Goal: Transaction & Acquisition: Subscribe to service/newsletter

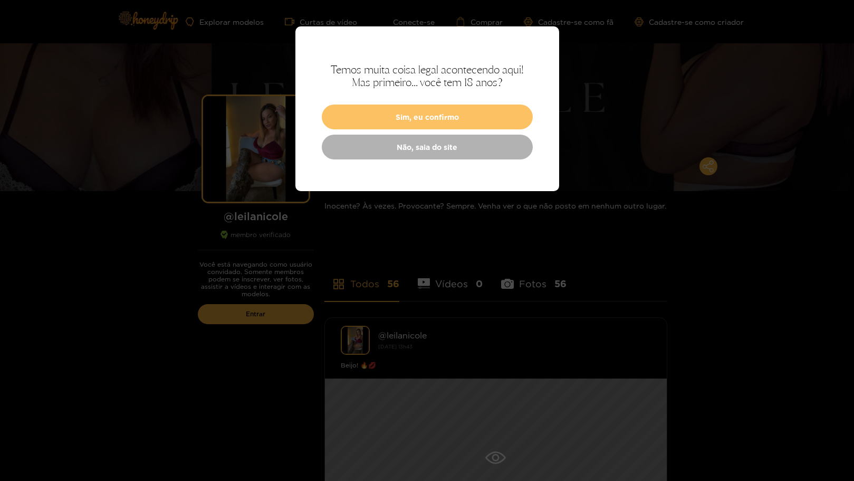
click at [464, 120] on button "Sim, eu confirmo" at bounding box center [427, 116] width 211 height 25
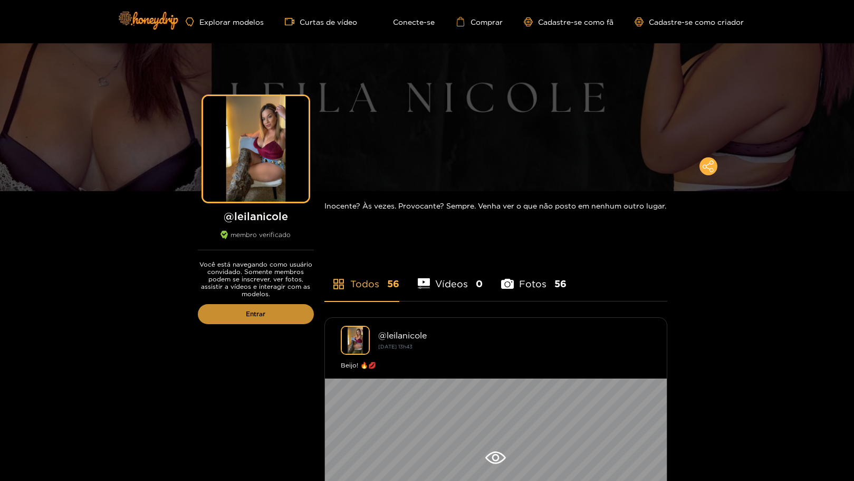
click at [279, 311] on link "Entrar" at bounding box center [256, 314] width 116 height 20
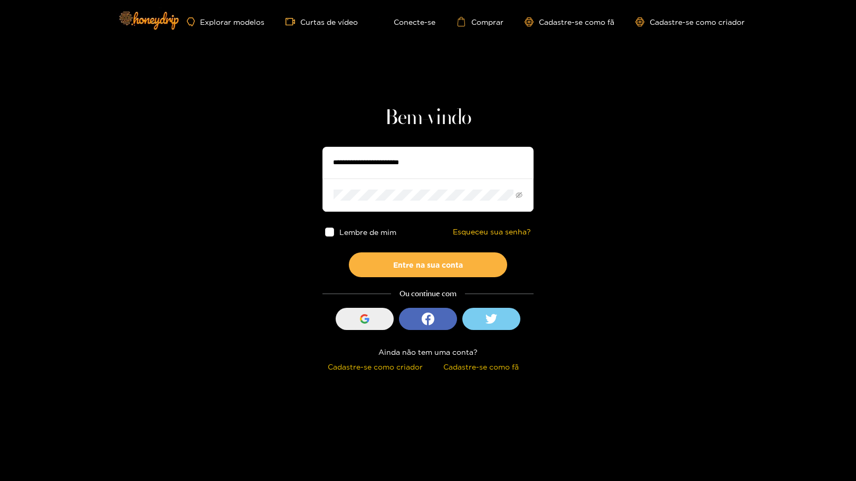
click at [352, 320] on button "Entrar com o Google" at bounding box center [365, 319] width 58 height 22
